Goal: Task Accomplishment & Management: Manage account settings

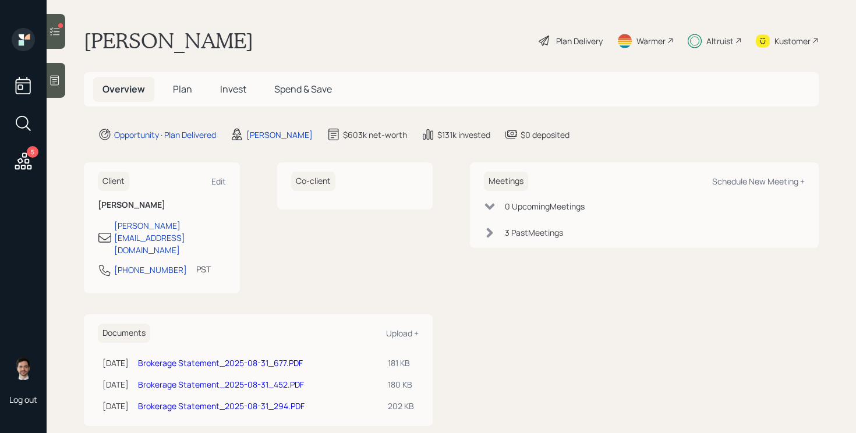
click at [55, 38] on div at bounding box center [56, 31] width 19 height 35
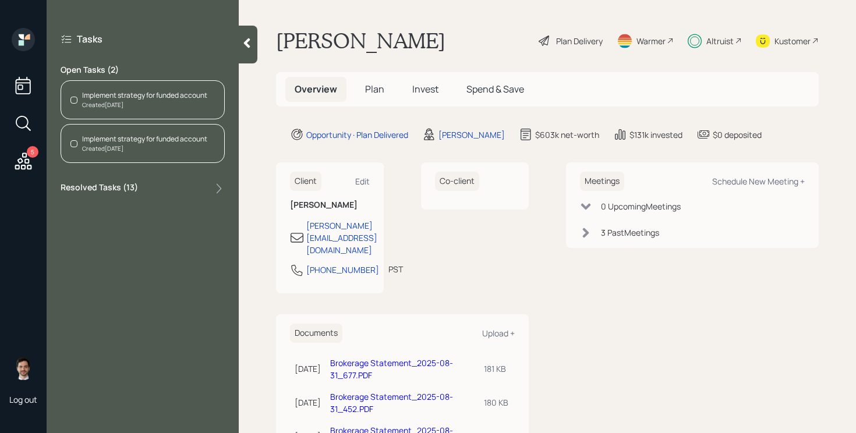
click at [241, 41] on icon at bounding box center [247, 43] width 12 height 12
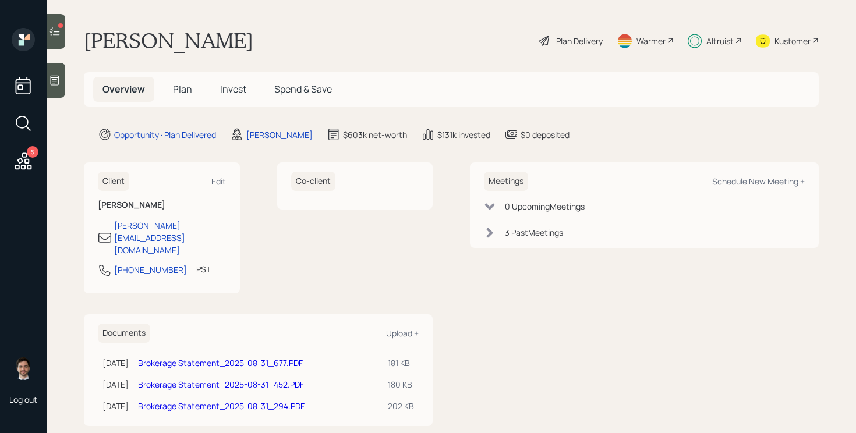
click at [58, 34] on icon at bounding box center [55, 32] width 12 height 12
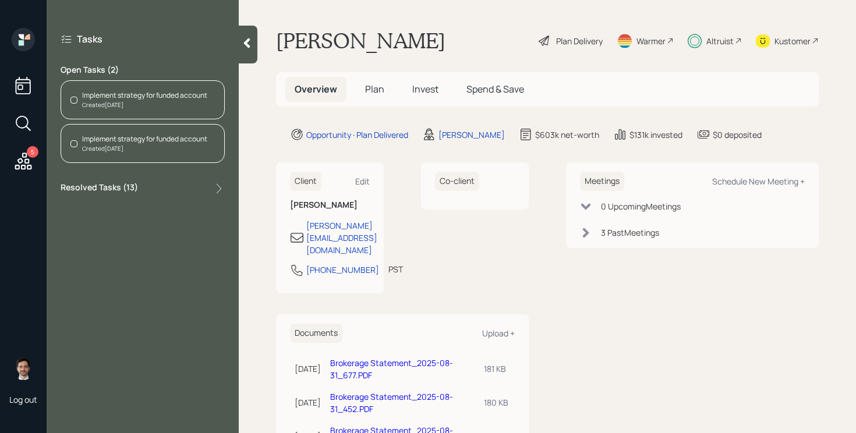
click at [203, 115] on div "Implement strategy for funded account Created [DATE]" at bounding box center [143, 99] width 164 height 39
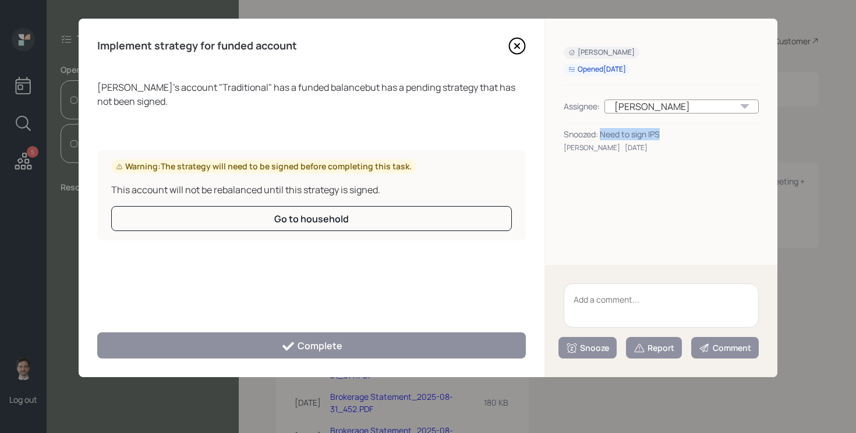
drag, startPoint x: 668, startPoint y: 130, endPoint x: 601, endPoint y: 129, distance: 67.0
click at [601, 129] on div "Snoozed: Need to sign IPS" at bounding box center [661, 134] width 195 height 12
copy div "Need to sign IPS"
click at [622, 298] on textarea at bounding box center [661, 306] width 195 height 44
paste textarea "Need to sign IPS"
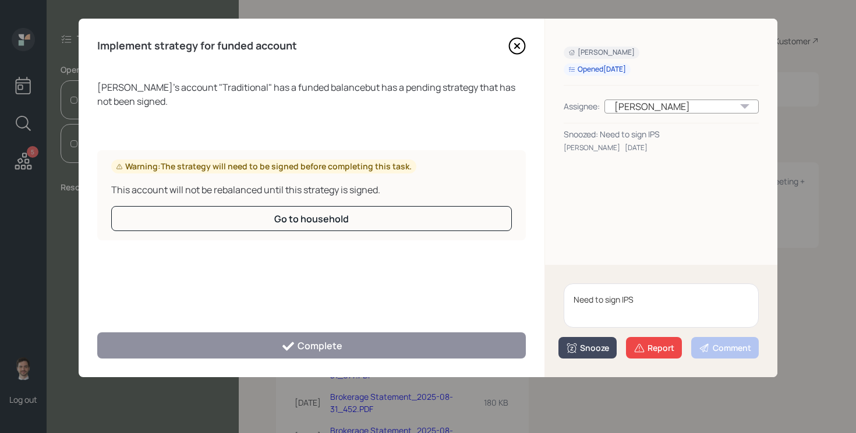
type textarea "Need to sign IPS"
click at [588, 352] on div "Snooze" at bounding box center [587, 348] width 43 height 12
click at [588, 280] on button "3 days" at bounding box center [587, 276] width 57 height 23
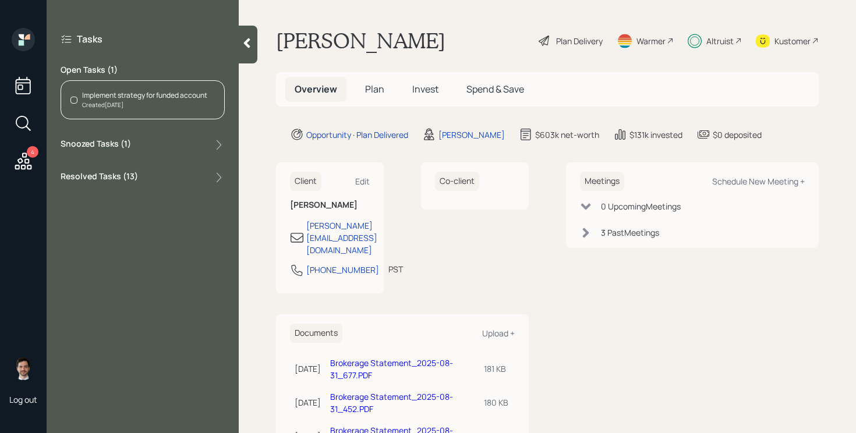
click at [144, 93] on div "Implement strategy for funded account" at bounding box center [144, 95] width 125 height 10
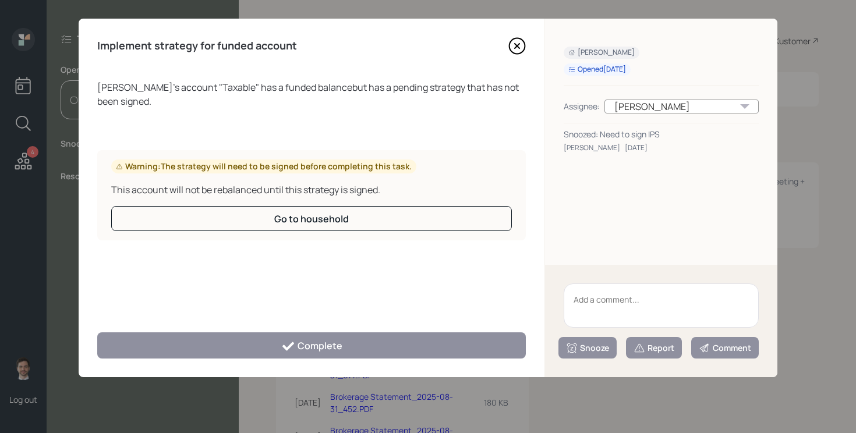
click at [634, 299] on textarea at bounding box center [661, 306] width 195 height 44
paste textarea "Need to sign IPS"
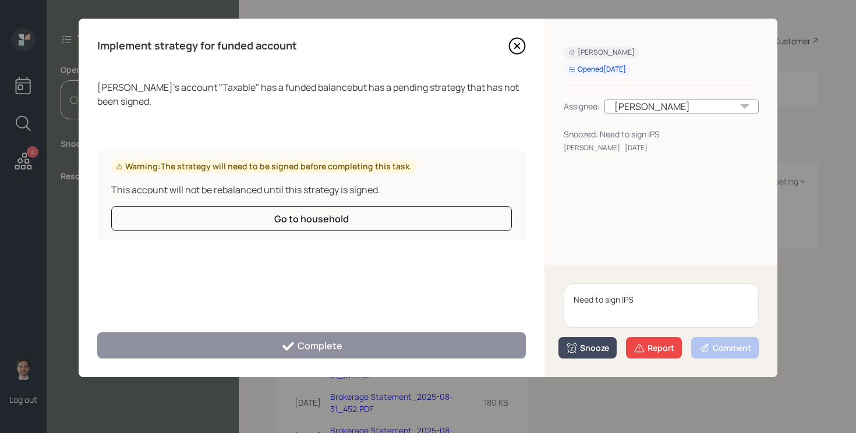
type textarea "Need to sign IPS"
click at [592, 354] on button "Snooze" at bounding box center [587, 348] width 58 height 22
click at [581, 269] on button "3 days" at bounding box center [587, 276] width 57 height 23
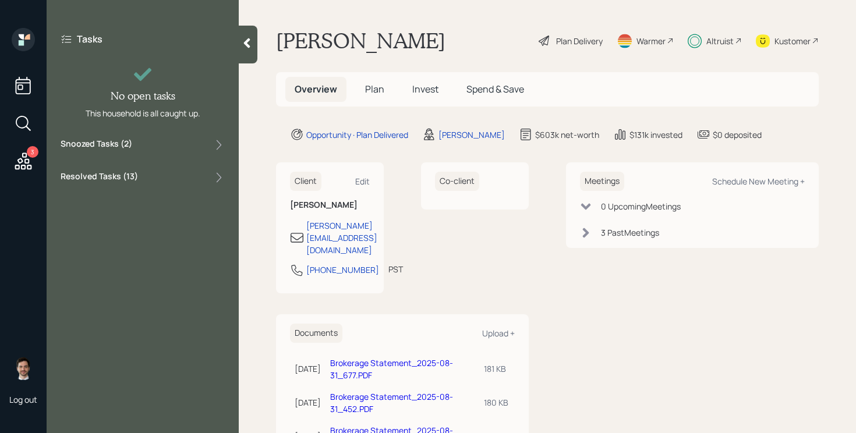
click at [19, 152] on icon at bounding box center [23, 161] width 21 height 21
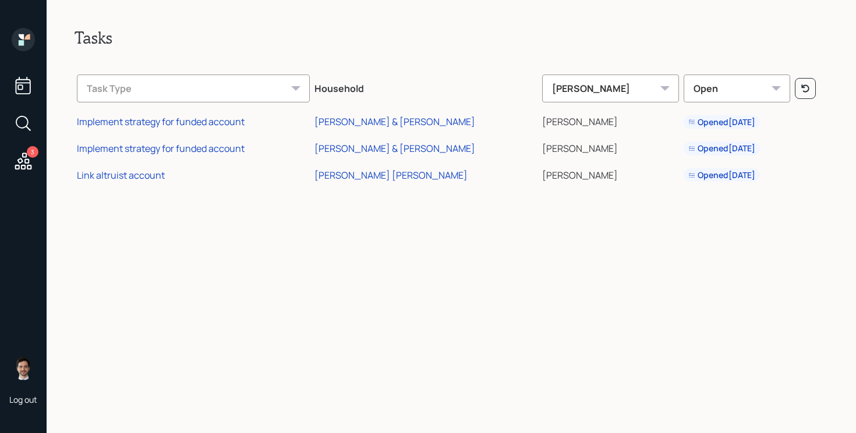
click at [184, 132] on td "Implement strategy for funded account" at bounding box center [194, 120] width 238 height 27
click at [194, 121] on div "Implement strategy for funded account" at bounding box center [161, 121] width 168 height 13
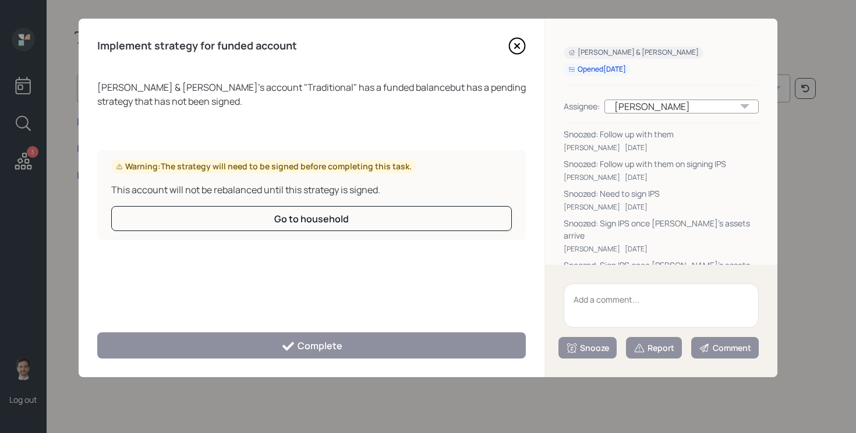
click at [625, 296] on textarea at bounding box center [661, 306] width 195 height 44
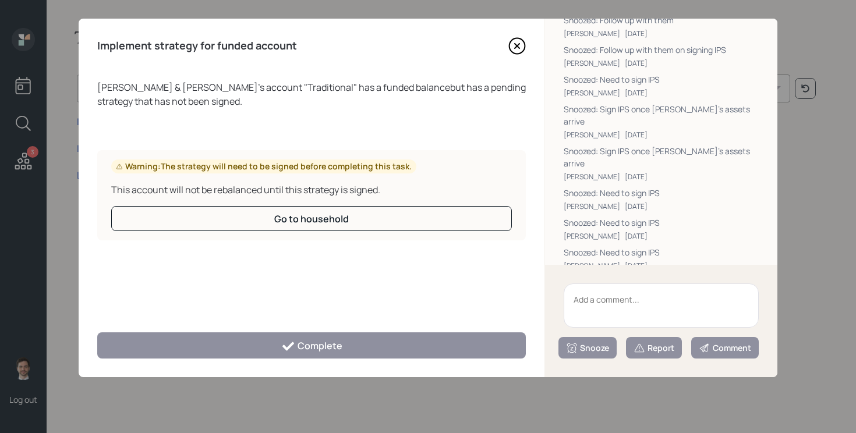
click at [641, 302] on textarea at bounding box center [661, 306] width 195 height 44
paste textarea "Need to sign IPS"
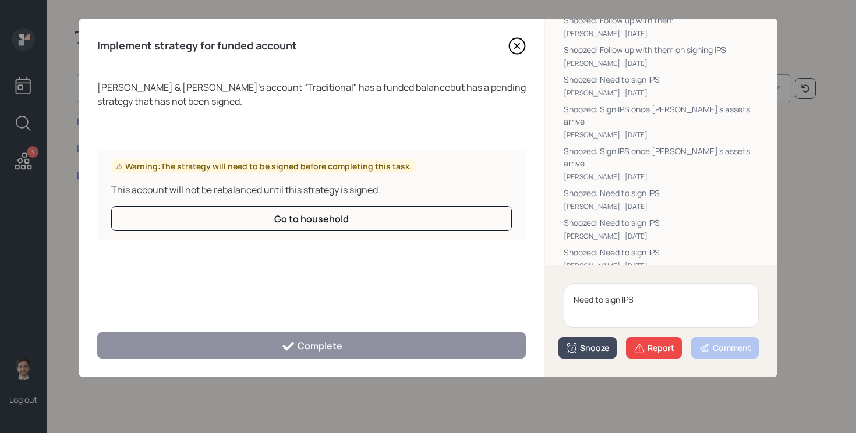
type textarea "Need to sign IPS"
click at [600, 348] on div "Snooze" at bounding box center [587, 348] width 43 height 12
click at [575, 270] on button "3 days" at bounding box center [587, 276] width 57 height 23
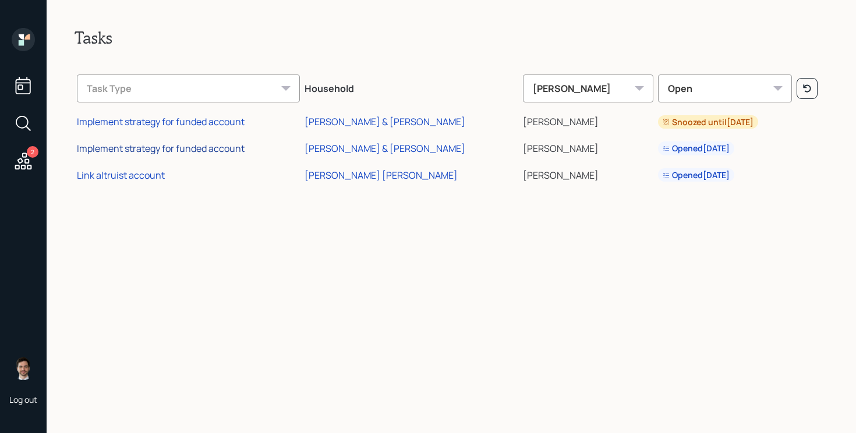
click at [207, 149] on div "Implement strategy for funded account" at bounding box center [161, 148] width 168 height 13
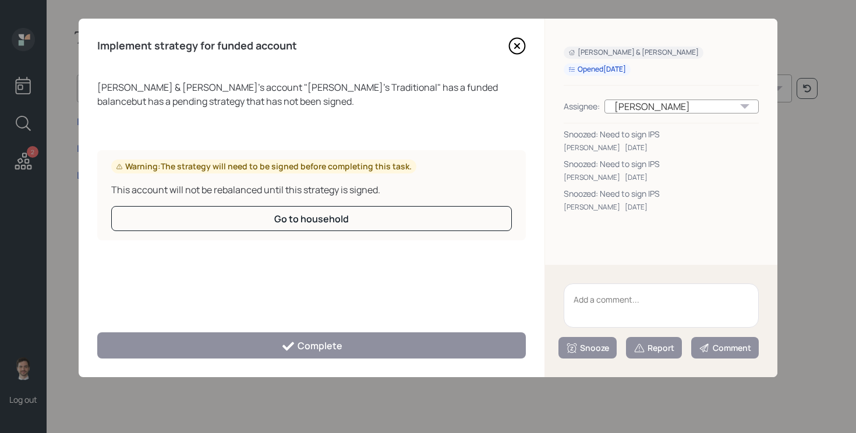
click at [614, 306] on textarea at bounding box center [661, 306] width 195 height 44
paste textarea "Need to sign IPS"
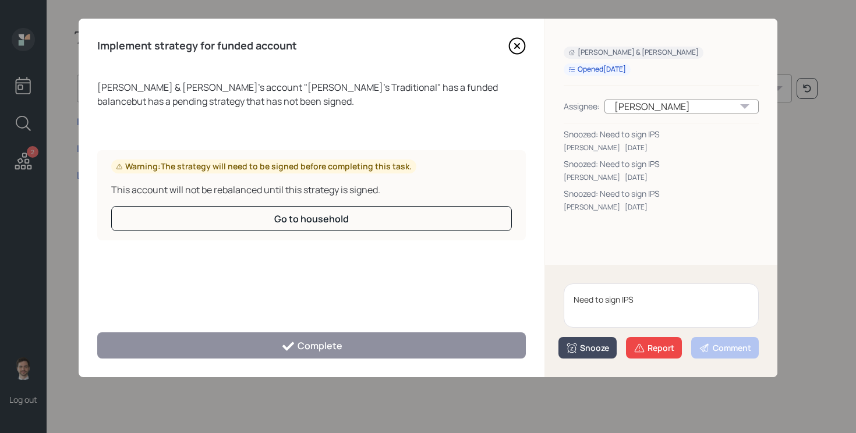
type textarea "Need to sign IPS"
click at [589, 338] on button "Snooze" at bounding box center [587, 348] width 58 height 22
click at [584, 271] on button "3 days" at bounding box center [587, 276] width 57 height 23
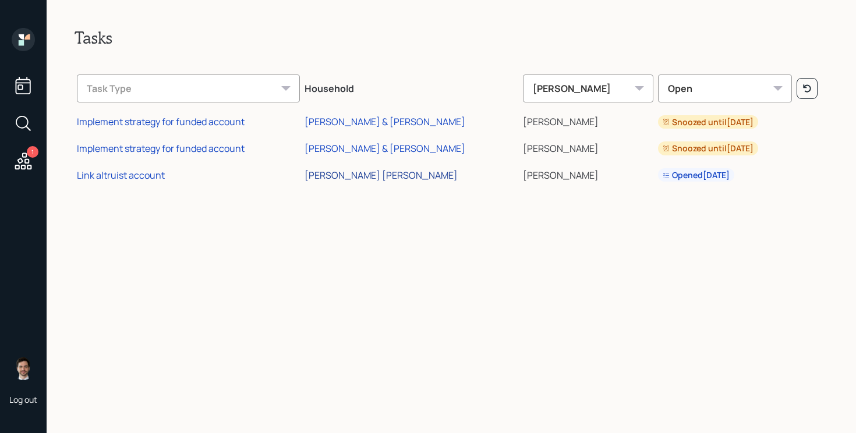
click at [405, 174] on div "[PERSON_NAME] [PERSON_NAME]" at bounding box center [381, 175] width 153 height 13
